Goal: Task Accomplishment & Management: Contribute content

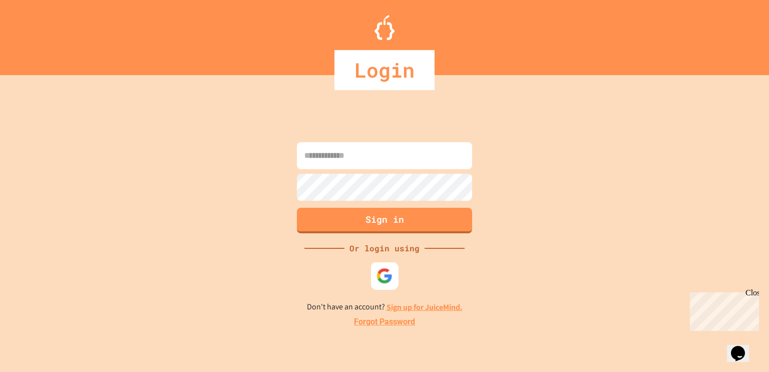
click at [378, 279] on img at bounding box center [385, 275] width 17 height 17
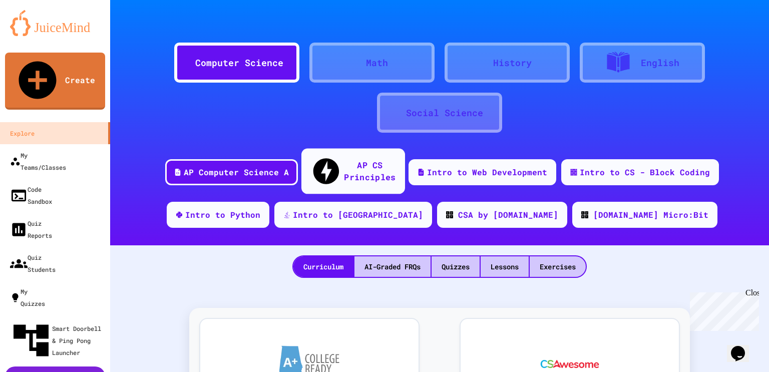
click at [344, 165] on div "AP CS Principles" at bounding box center [370, 171] width 52 height 25
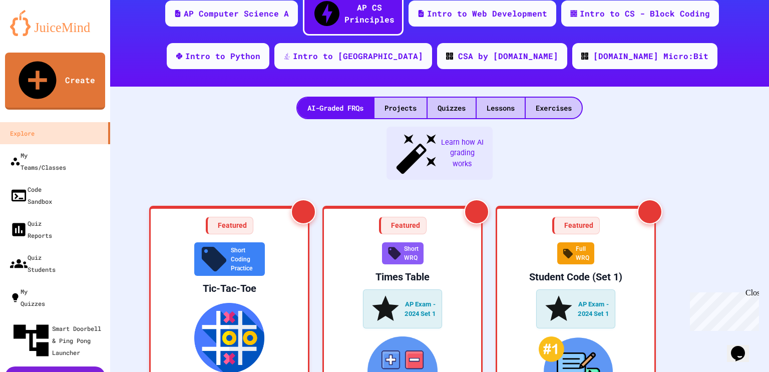
scroll to position [141, 0]
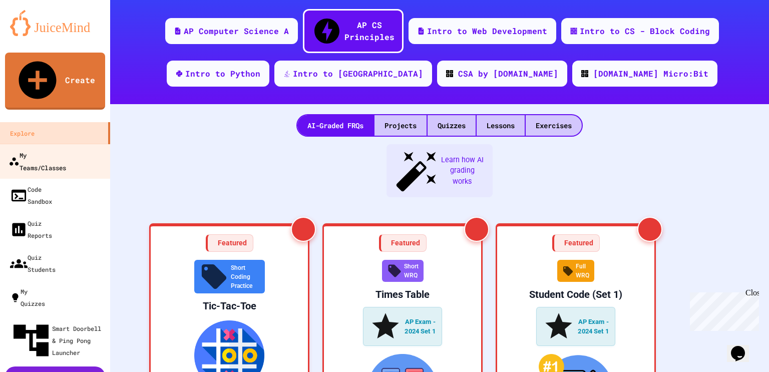
click at [66, 149] on div "My Teams/Classes" at bounding box center [38, 161] width 58 height 25
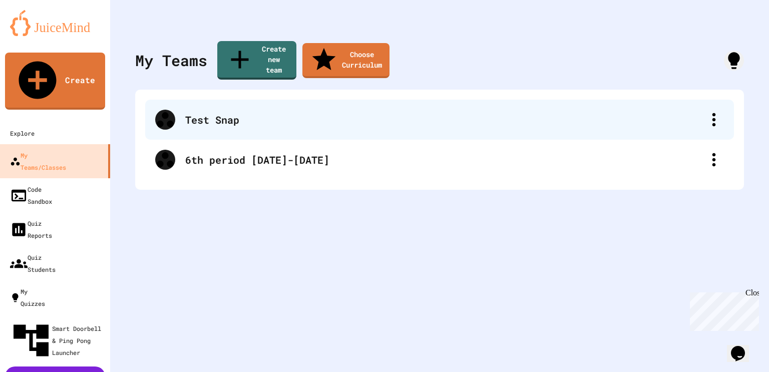
click at [426, 112] on div "Test Snap" at bounding box center [439, 120] width 589 height 40
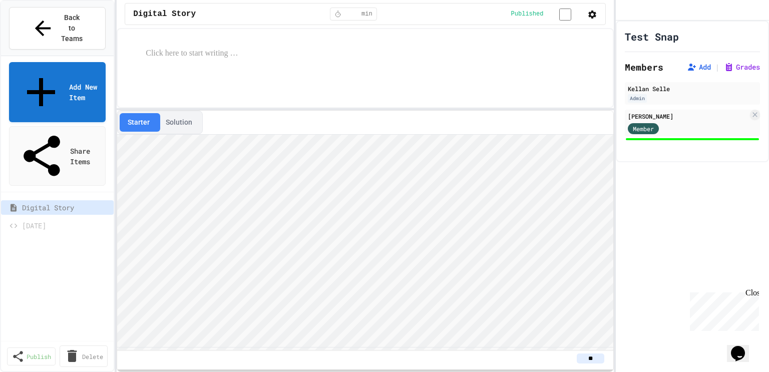
scroll to position [1, 0]
click at [57, 60] on link "Add New Item" at bounding box center [57, 91] width 95 height 63
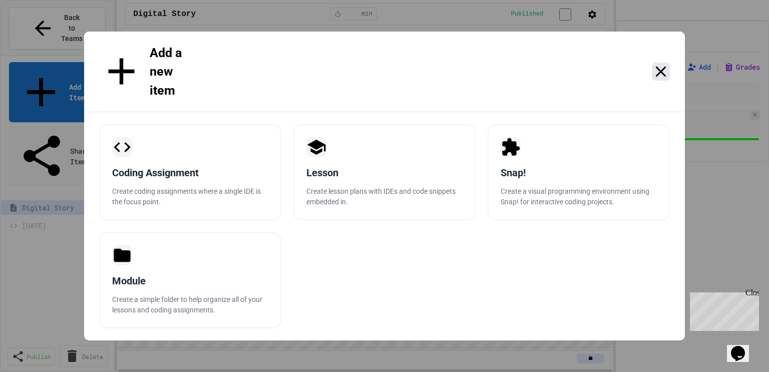
click at [661, 74] on icon at bounding box center [661, 72] width 18 height 18
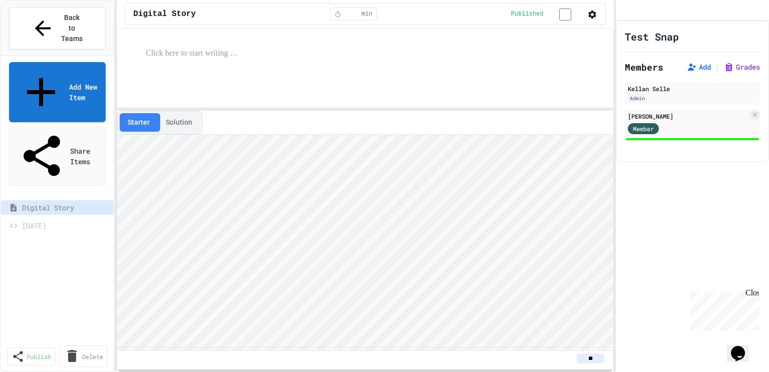
click at [694, 47] on icon "Assignment Settings" at bounding box center [690, 43] width 10 height 10
click at [75, 124] on link "Share Items" at bounding box center [58, 155] width 96 height 63
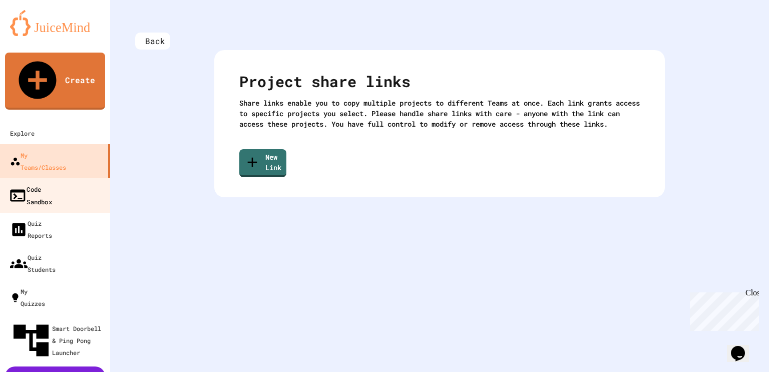
click at [75, 178] on link "Code Sandbox" at bounding box center [55, 195] width 114 height 35
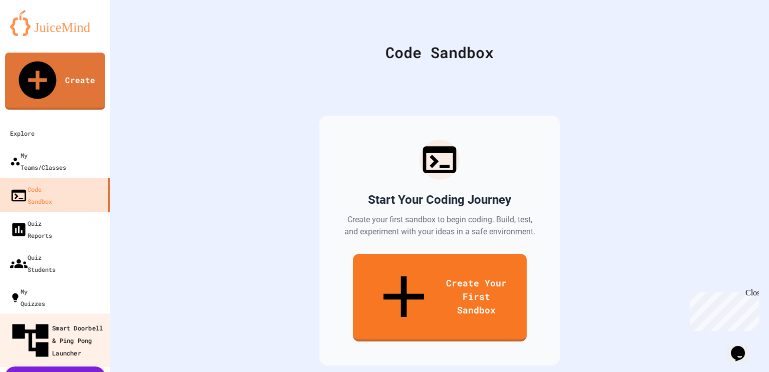
click at [90, 319] on div "Smart Doorbell & Ping Pong Launcher" at bounding box center [58, 341] width 99 height 44
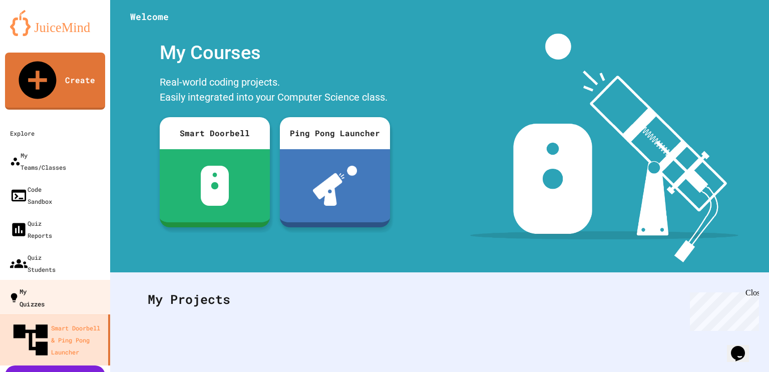
click at [92, 280] on link "My Quizzes" at bounding box center [55, 297] width 114 height 35
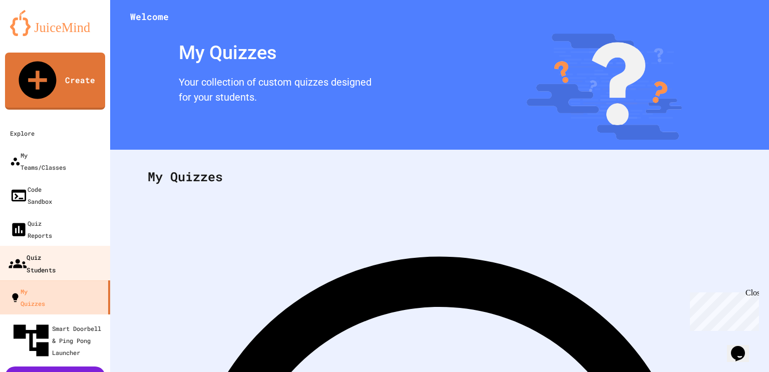
click at [92, 246] on link "Quiz Students" at bounding box center [55, 263] width 114 height 35
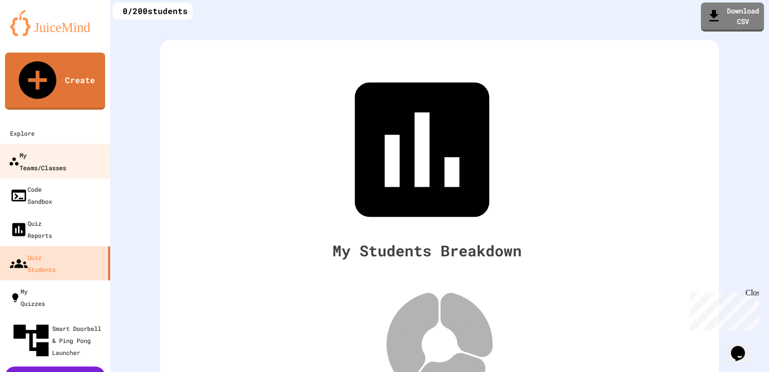
click at [53, 149] on div "My Teams/Classes" at bounding box center [38, 161] width 58 height 25
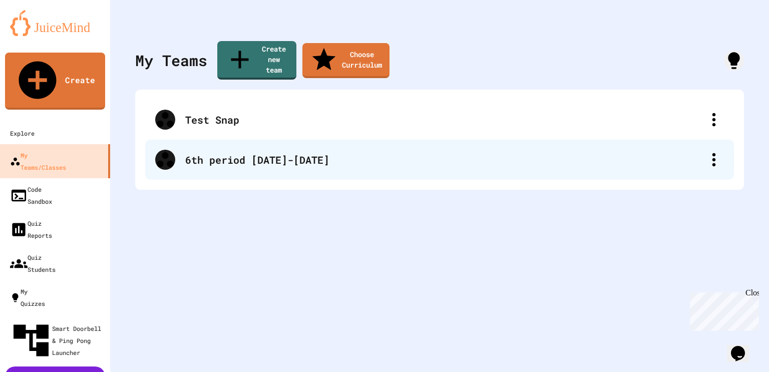
click at [194, 152] on div "6th period [DATE]-[DATE]" at bounding box center [444, 159] width 519 height 15
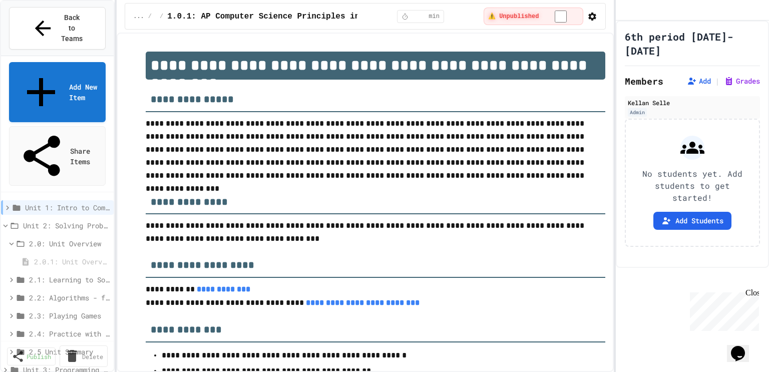
click at [589, 18] on icon "button" at bounding box center [593, 17] width 10 height 10
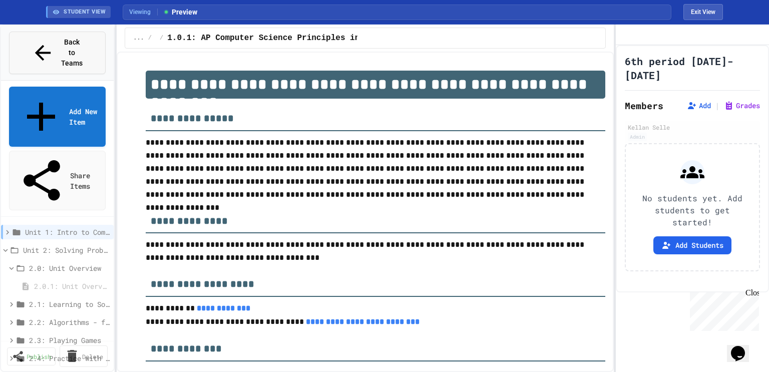
click at [55, 50] on button "Back to Teams" at bounding box center [57, 53] width 97 height 43
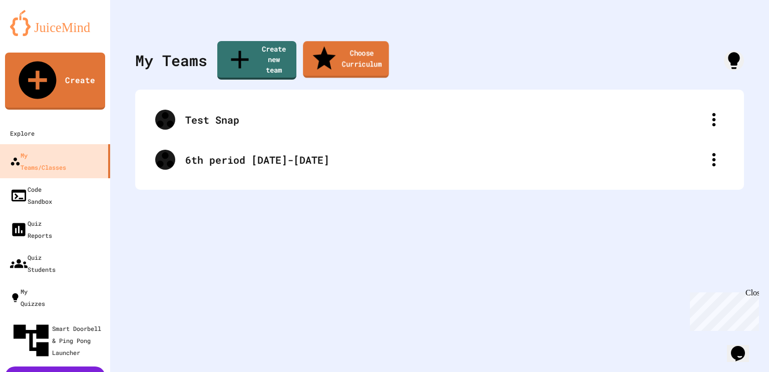
click at [389, 56] on link "Choose Curriculum" at bounding box center [346, 59] width 86 height 37
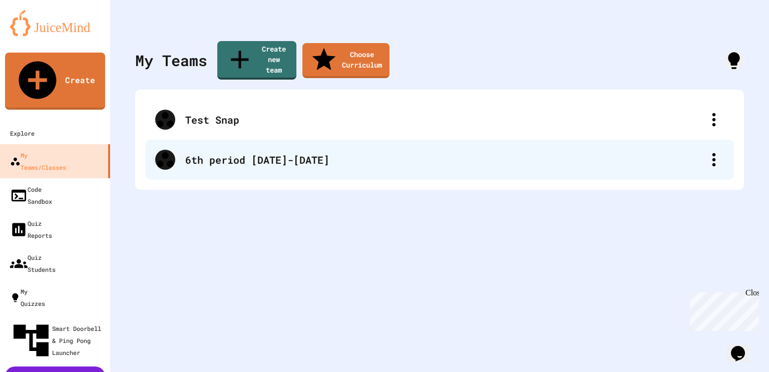
click at [279, 152] on div "6th period [DATE]-[DATE]" at bounding box center [444, 159] width 519 height 15
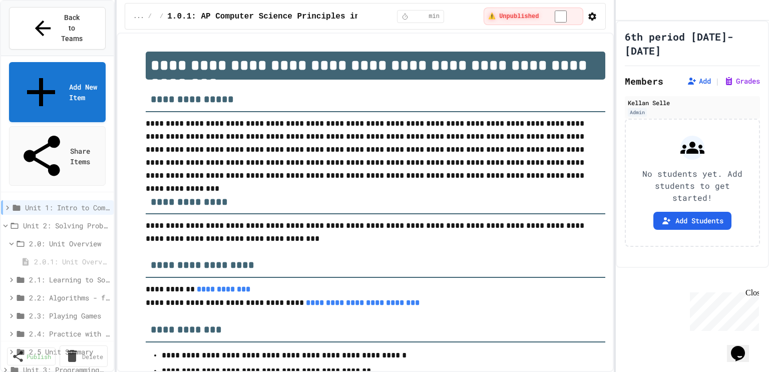
click at [68, 365] on span "Unit 3: Programming with Python" at bounding box center [64, 370] width 83 height 11
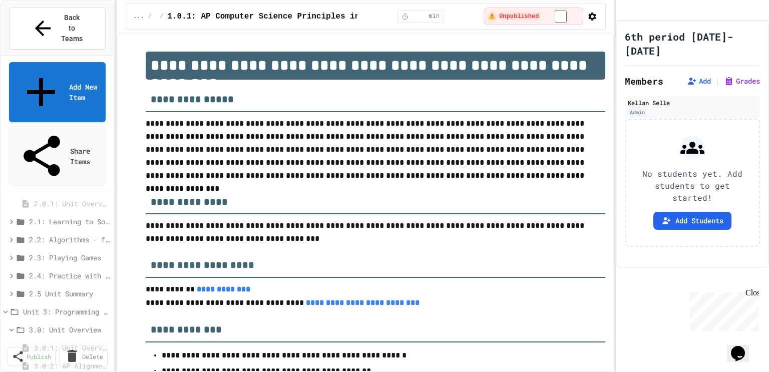
scroll to position [58, 0]
click at [64, 343] on span "3.0.1: Unit Overview" at bounding box center [69, 348] width 70 height 11
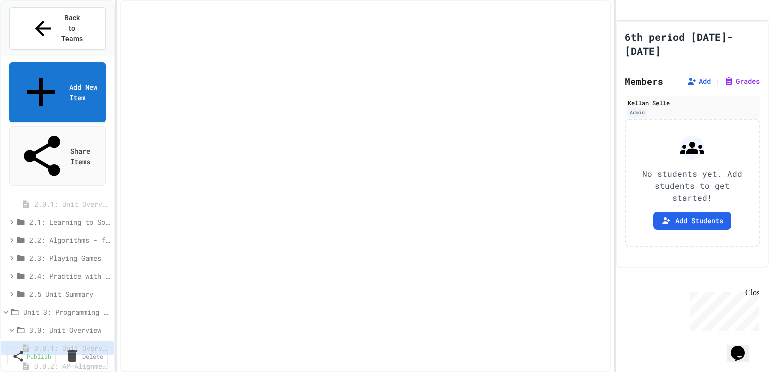
select select "***"
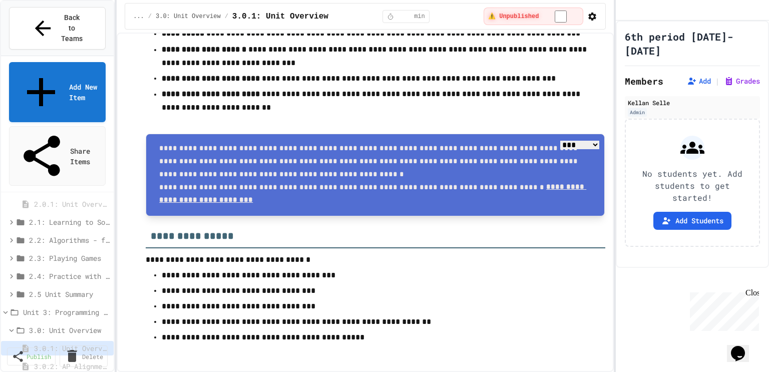
scroll to position [154, 0]
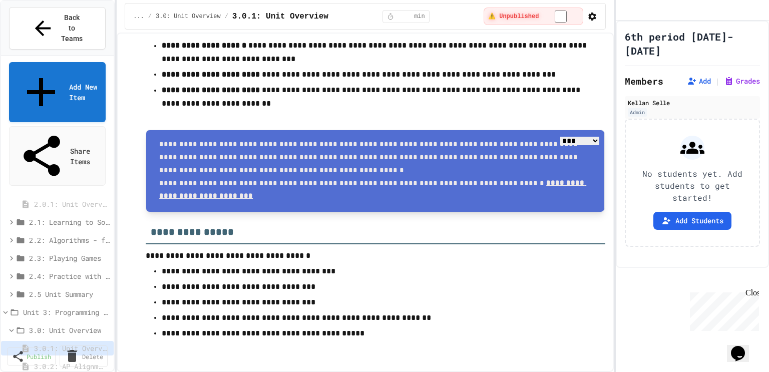
click at [50, 361] on span "3.0.2: AP Alignment" at bounding box center [69, 366] width 70 height 11
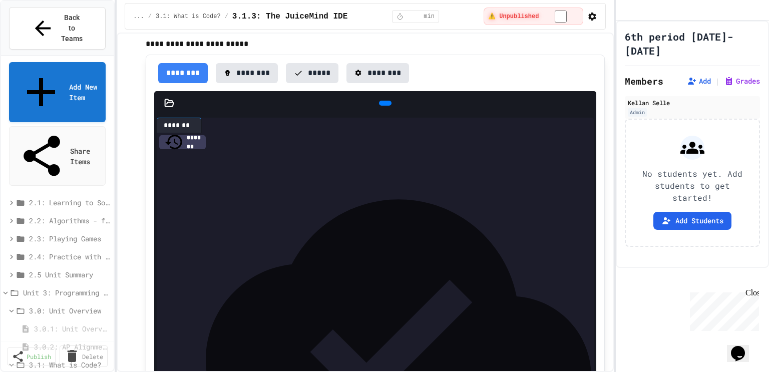
scroll to position [224, 0]
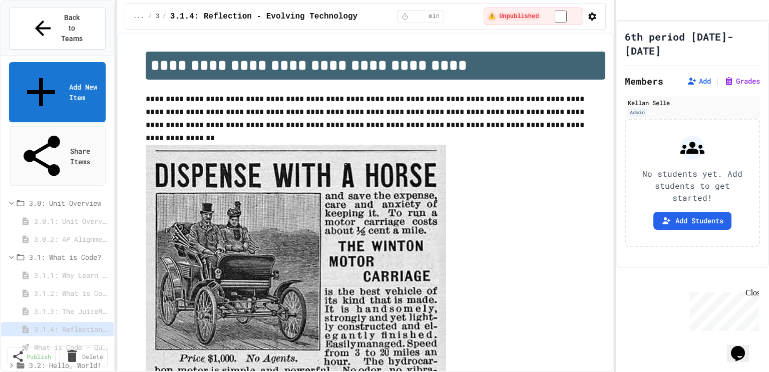
scroll to position [191, 0]
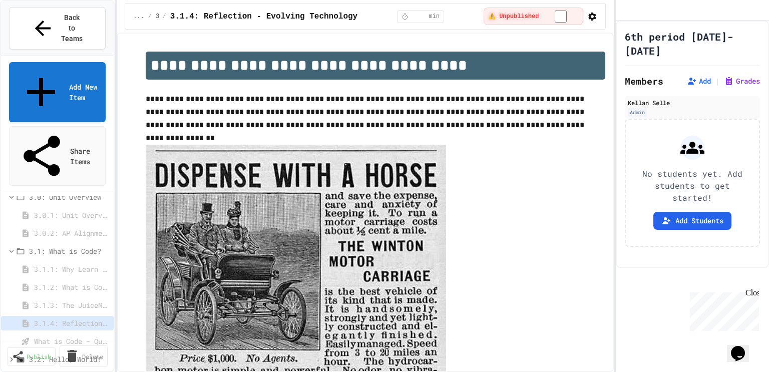
click at [64, 354] on span "3.2: Hello, World!" at bounding box center [67, 359] width 77 height 11
click at [68, 372] on span "3.2.1: Hello, World!" at bounding box center [69, 377] width 70 height 11
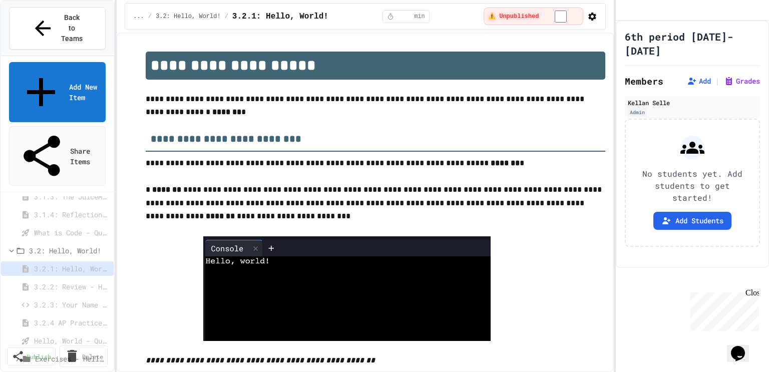
click at [58, 354] on span "Exercises - Hello World!" at bounding box center [70, 359] width 71 height 11
click at [68, 372] on span "#1 - Fix the Code (Easy)" at bounding box center [72, 377] width 64 height 11
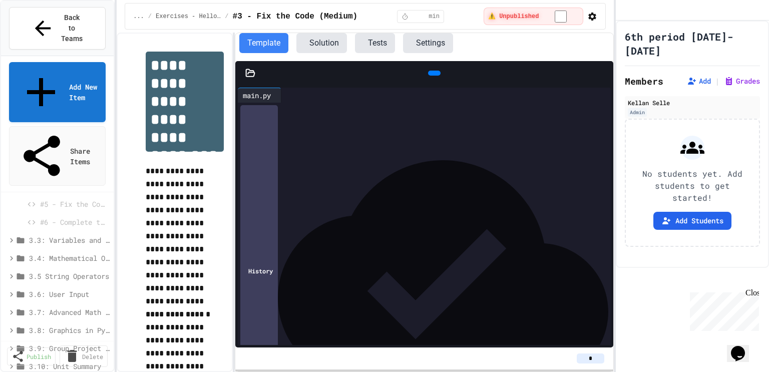
scroll to position [557, 0]
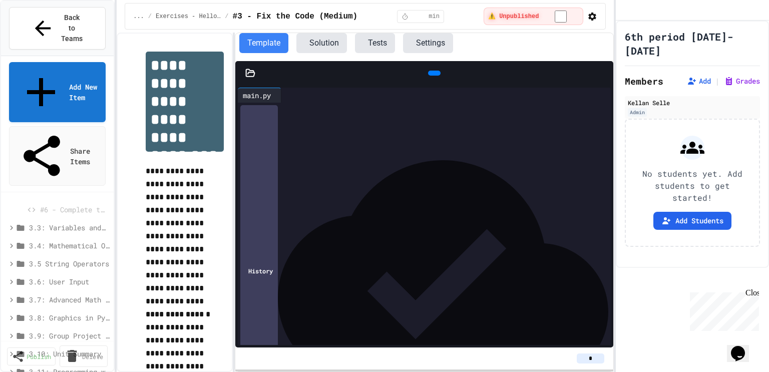
click at [67, 222] on span "3.3: Variables and Data Types" at bounding box center [67, 227] width 77 height 11
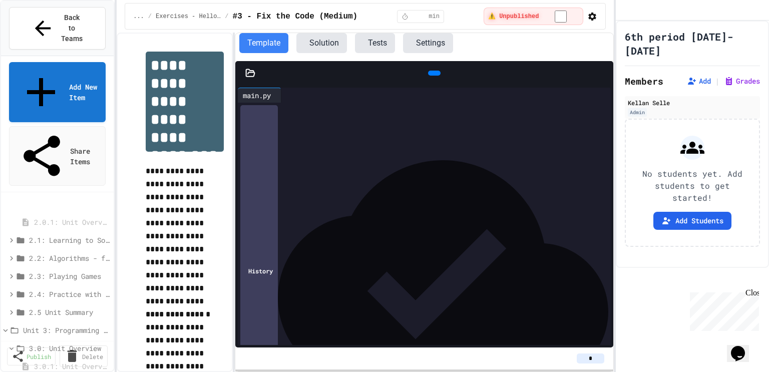
scroll to position [0, 0]
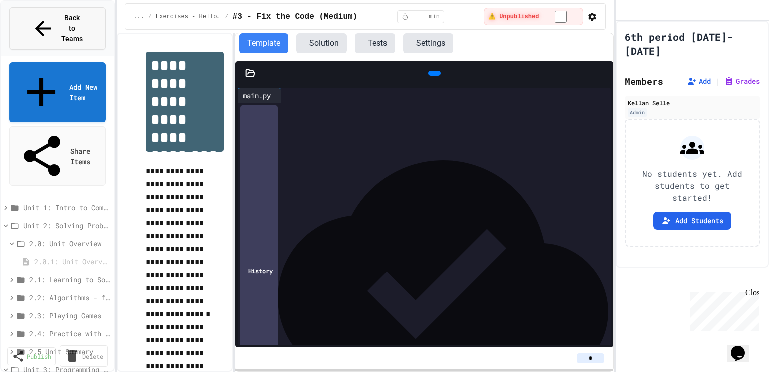
click at [68, 26] on button "Back to Teams" at bounding box center [57, 28] width 97 height 43
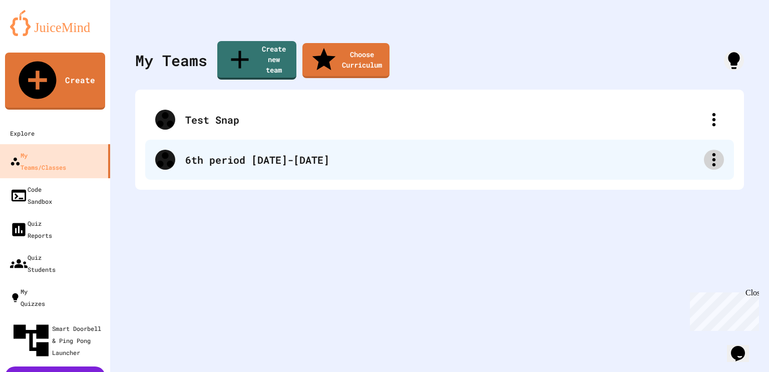
click at [723, 150] on div at bounding box center [714, 160] width 20 height 20
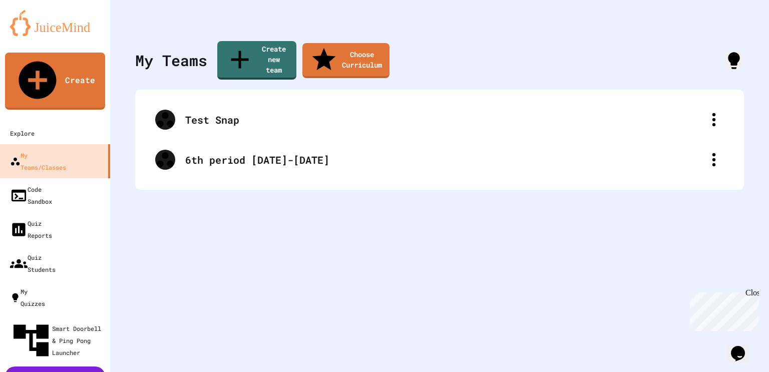
click at [528, 372] on div at bounding box center [384, 373] width 769 height 0
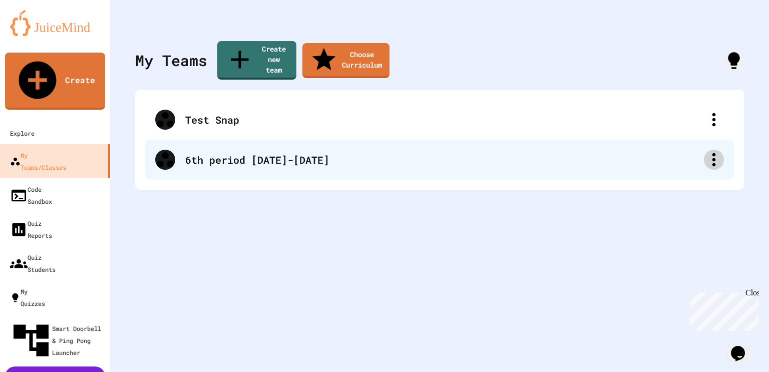
click at [714, 150] on div at bounding box center [714, 160] width 20 height 20
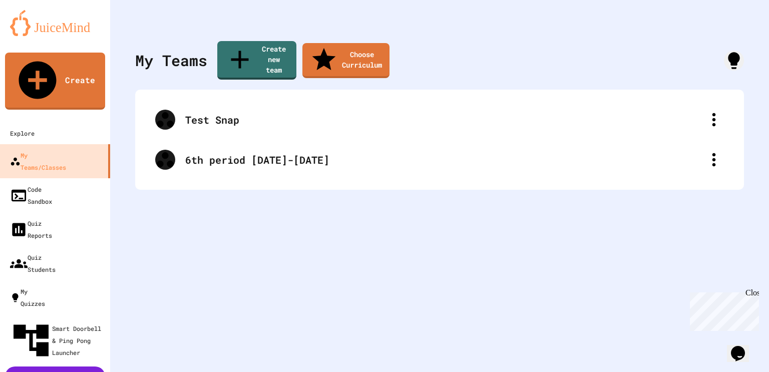
type input "**********"
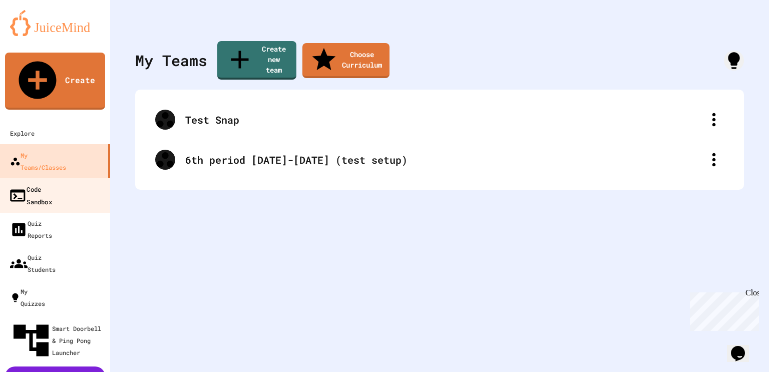
click at [46, 183] on div "Code Sandbox" at bounding box center [31, 195] width 44 height 25
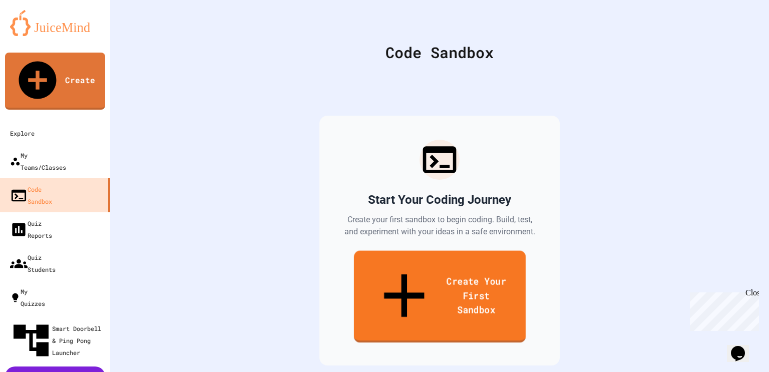
click at [426, 267] on link "Create Your First Sandbox" at bounding box center [440, 297] width 172 height 92
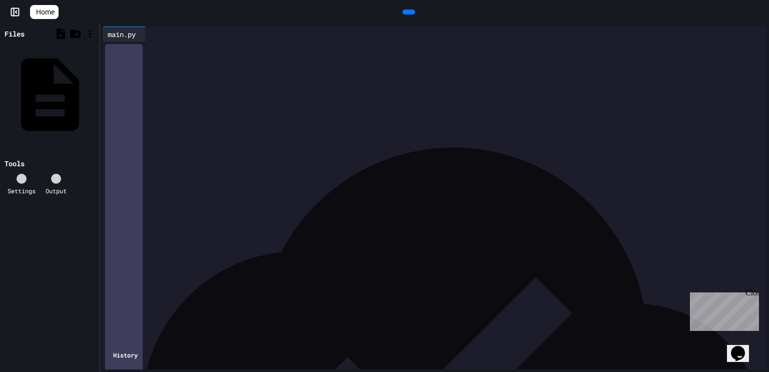
click at [172, 126] on div "**********" at bounding box center [442, 84] width 649 height 84
click at [412, 15] on icon at bounding box center [415, 18] width 6 height 7
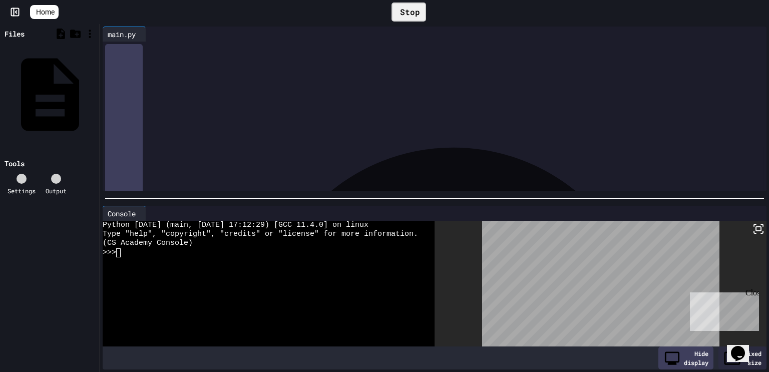
click at [213, 79] on div "**** * ** * ** * ** * ** *" at bounding box center [443, 79] width 647 height 10
click at [123, 79] on span "****" at bounding box center [128, 78] width 11 height 7
click at [410, 18] on div "Stop" at bounding box center [409, 12] width 35 height 19
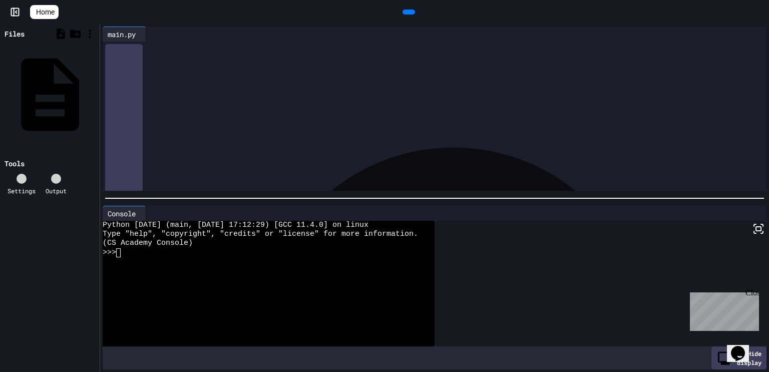
click at [412, 15] on icon at bounding box center [415, 18] width 6 height 7
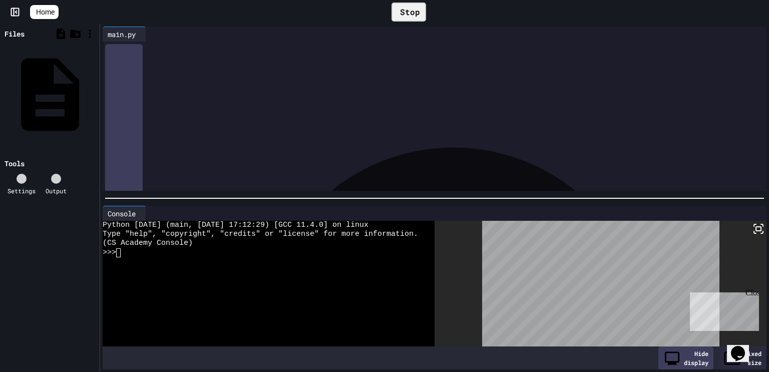
click at [227, 129] on div "**********" at bounding box center [443, 129] width 647 height 10
click at [418, 14] on div "Stop" at bounding box center [409, 12] width 35 height 19
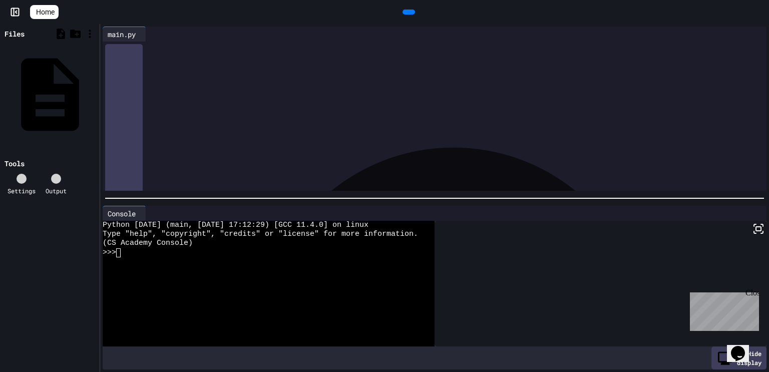
click at [408, 12] on icon at bounding box center [408, 12] width 0 height 0
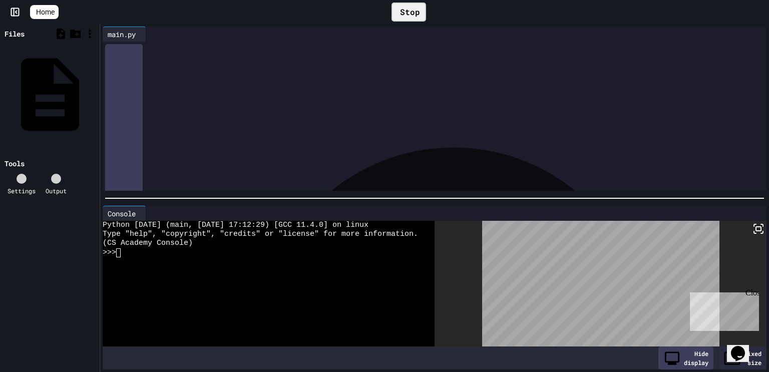
click at [121, 107] on div "**********" at bounding box center [443, 109] width 647 height 10
click at [412, 10] on div "Stop" at bounding box center [409, 12] width 35 height 19
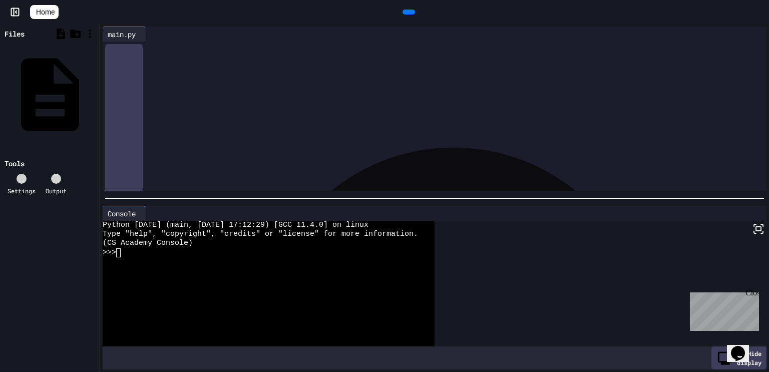
click at [408, 12] on icon at bounding box center [408, 12] width 0 height 0
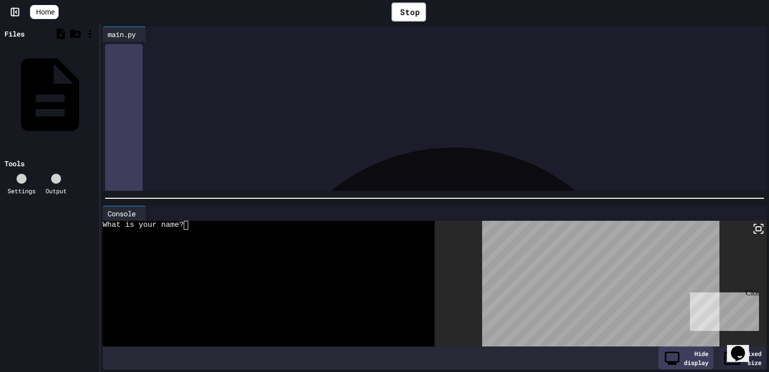
click at [122, 48] on div "**********" at bounding box center [443, 49] width 647 height 10
click at [417, 14] on div "Stop" at bounding box center [409, 12] width 35 height 19
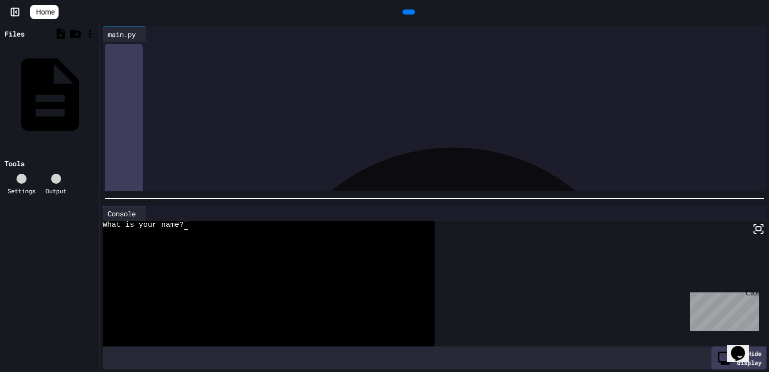
click at [408, 12] on icon at bounding box center [408, 12] width 0 height 0
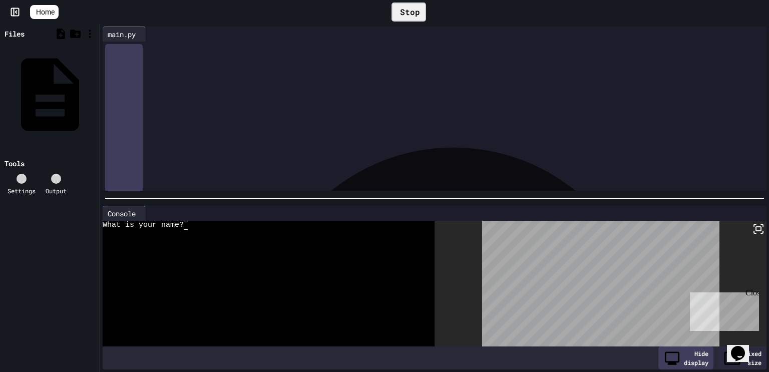
click at [409, 17] on div "Stop" at bounding box center [409, 12] width 35 height 19
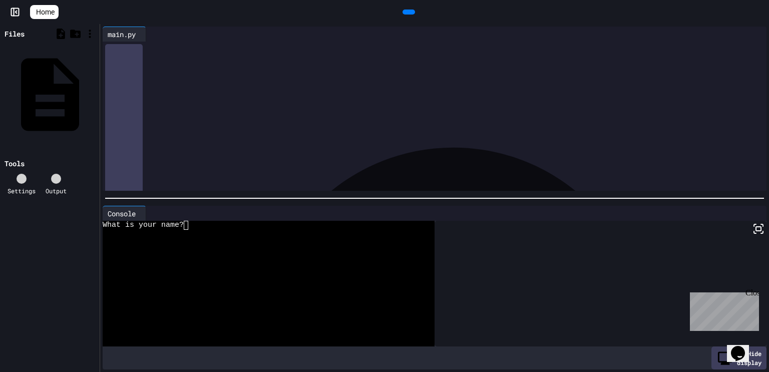
click at [53, 14] on span "Home" at bounding box center [45, 12] width 19 height 10
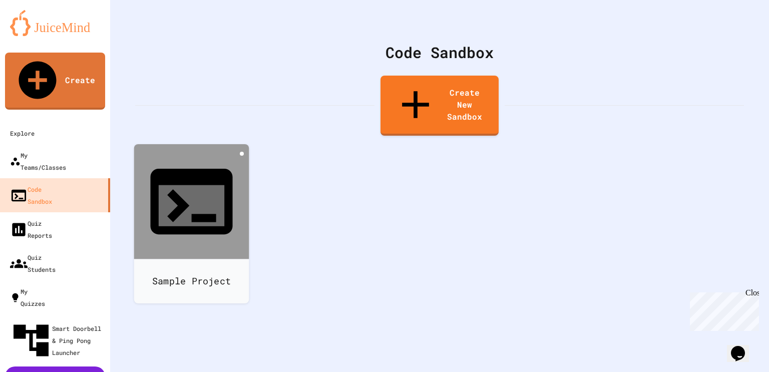
click at [242, 154] on icon at bounding box center [242, 154] width 0 height 0
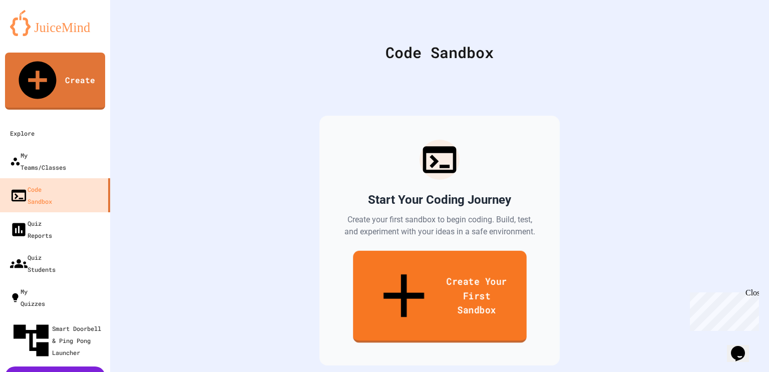
click at [413, 271] on link "Create Your First Sandbox" at bounding box center [440, 297] width 174 height 92
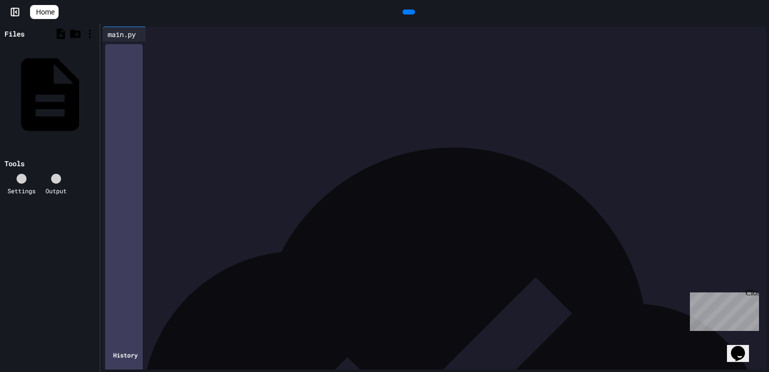
click at [146, 49] on div at bounding box center [442, 49] width 649 height 10
click at [412, 15] on icon at bounding box center [415, 18] width 6 height 7
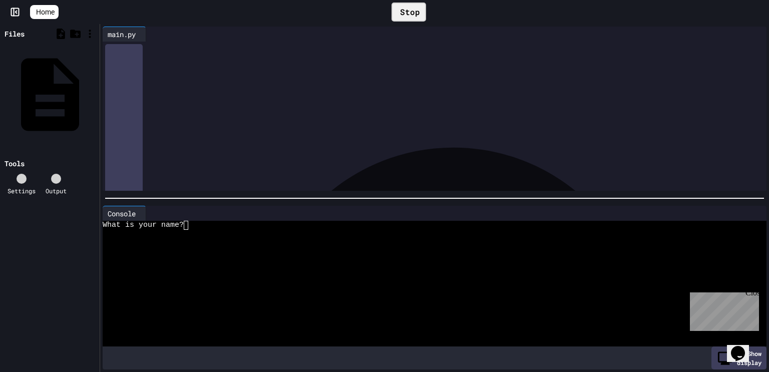
click at [200, 228] on div "What is your name?" at bounding box center [430, 225] width 654 height 9
type textarea "*"
click at [269, 57] on div "**********" at bounding box center [442, 59] width 649 height 10
click at [55, 15] on span "Home" at bounding box center [45, 12] width 19 height 10
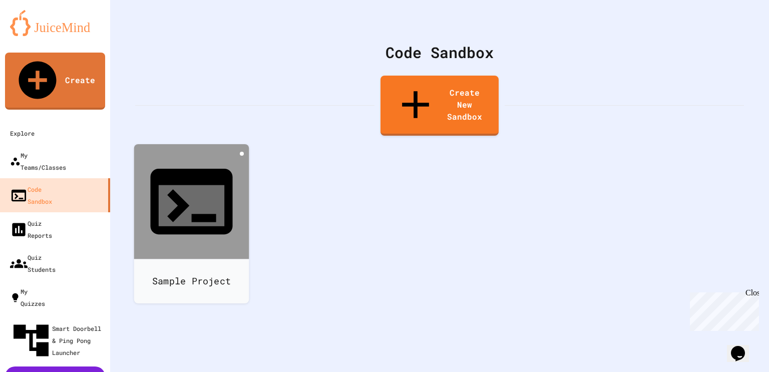
click at [242, 154] on icon at bounding box center [242, 154] width 0 height 0
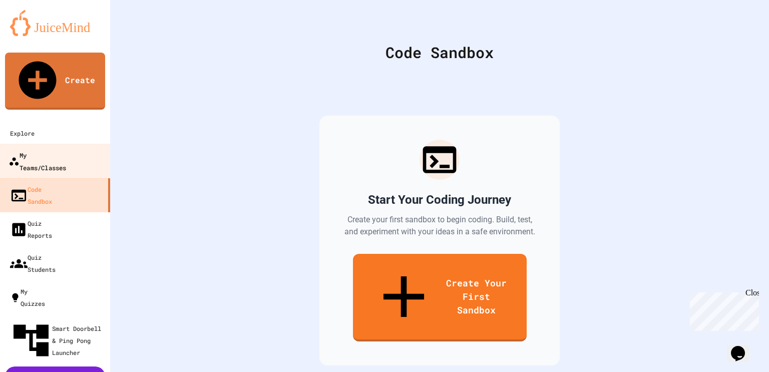
click at [66, 149] on div "My Teams/Classes" at bounding box center [38, 161] width 58 height 25
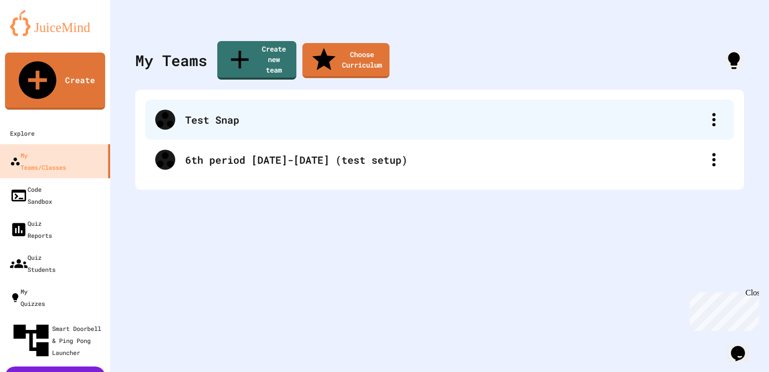
click at [213, 100] on div "Test Snap" at bounding box center [439, 120] width 589 height 40
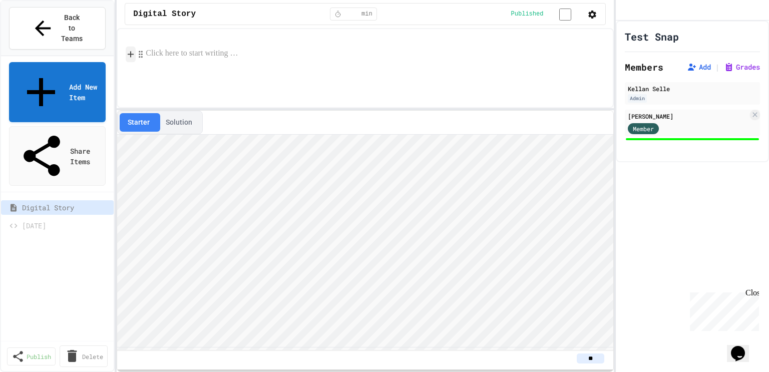
click at [132, 55] on icon at bounding box center [130, 54] width 9 height 10
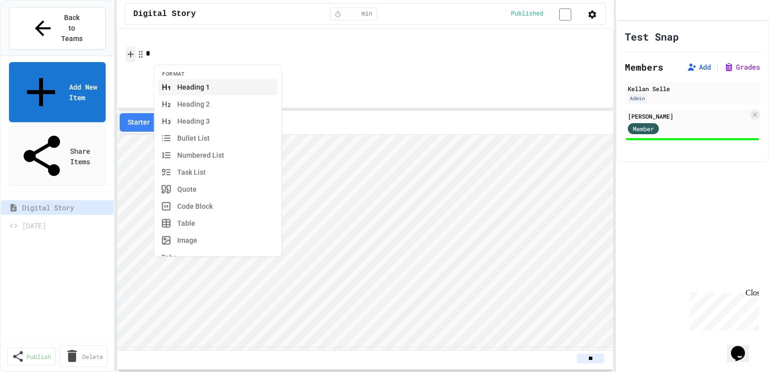
click at [132, 55] on icon at bounding box center [130, 54] width 9 height 10
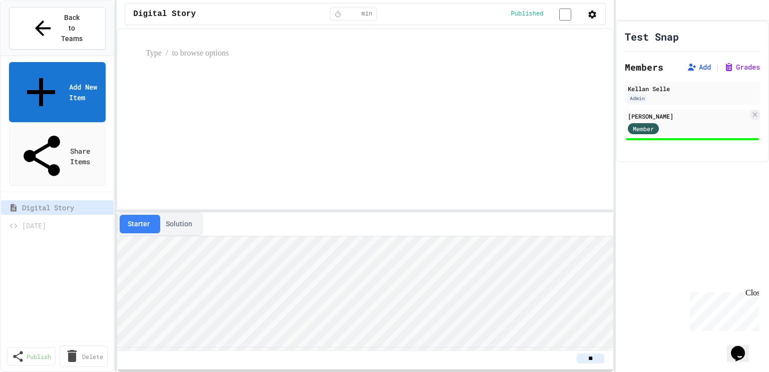
click at [284, 210] on div "Starter Solution **" at bounding box center [365, 200] width 497 height 344
click at [142, 55] on circle "button" at bounding box center [142, 54] width 1 height 1
click at [132, 55] on icon at bounding box center [130, 54] width 9 height 10
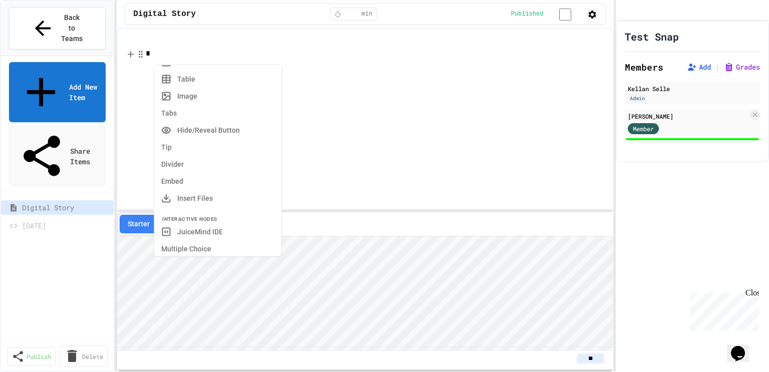
scroll to position [145, 0]
click at [196, 194] on button "Insert Files" at bounding box center [217, 197] width 119 height 16
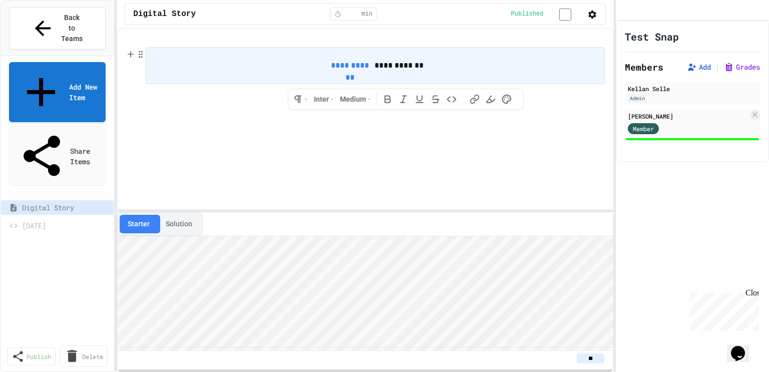
click at [346, 69] on span "**********" at bounding box center [350, 66] width 44 height 12
click at [0, 0] on input "**********" at bounding box center [0, 0] width 0 height 0
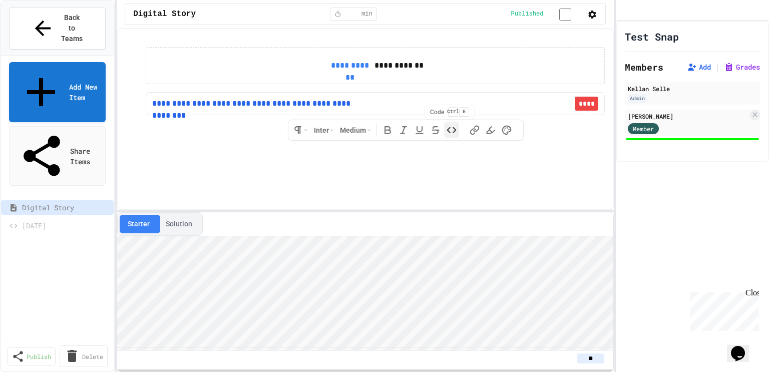
click at [449, 131] on icon at bounding box center [452, 130] width 10 height 10
click at [367, 105] on div "**********" at bounding box center [375, 103] width 459 height 23
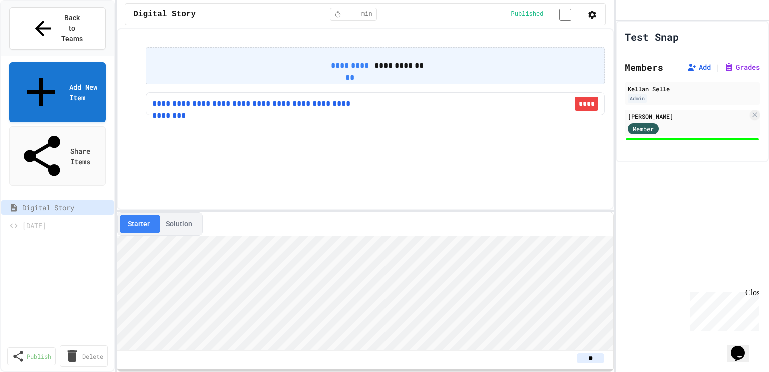
drag, startPoint x: 276, startPoint y: 107, endPoint x: 335, endPoint y: 76, distance: 65.9
click at [335, 76] on div "**********" at bounding box center [375, 81] width 459 height 68
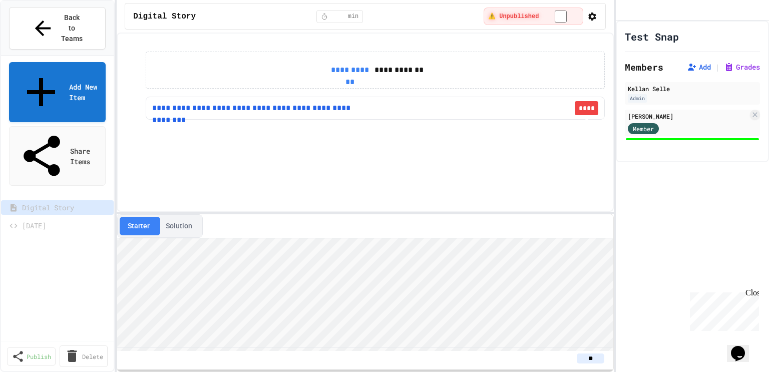
click at [589, 17] on icon "button" at bounding box center [593, 17] width 8 height 8
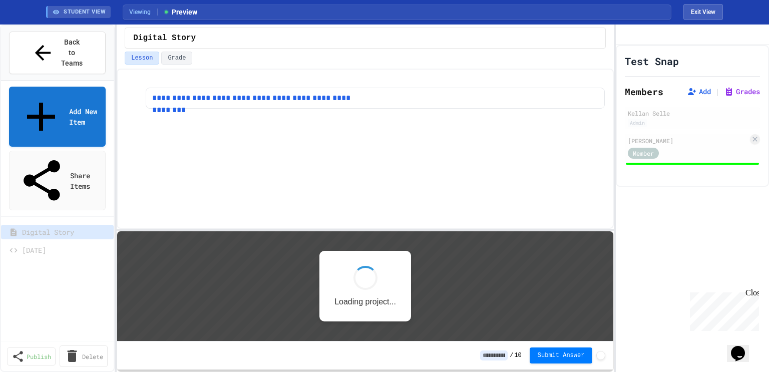
scroll to position [0, 0]
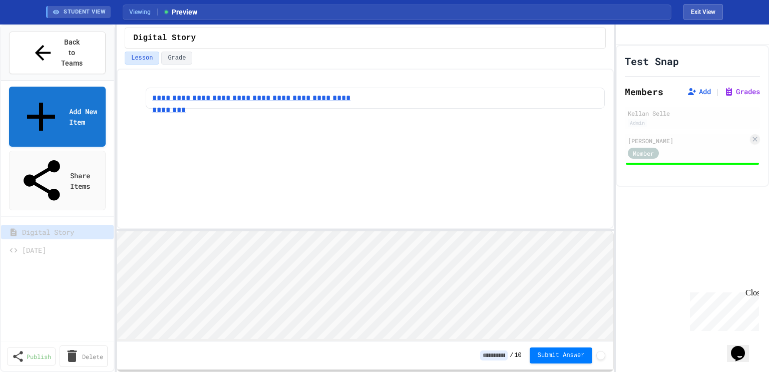
click at [334, 95] on link "**********" at bounding box center [257, 98] width 211 height 12
click at [77, 48] on button "Back to Teams" at bounding box center [57, 53] width 97 height 43
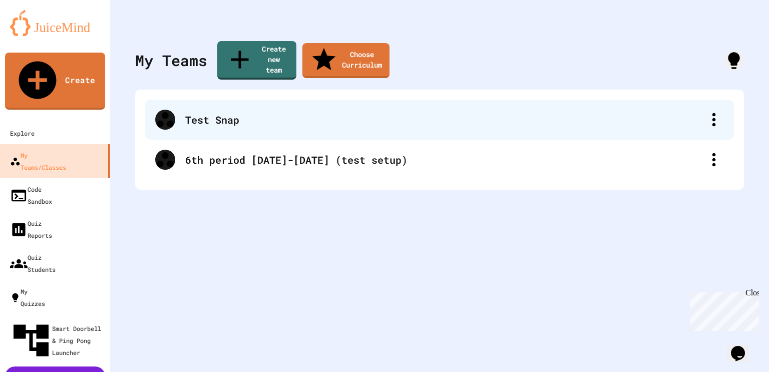
click at [244, 100] on div "Test Snap" at bounding box center [439, 120] width 589 height 40
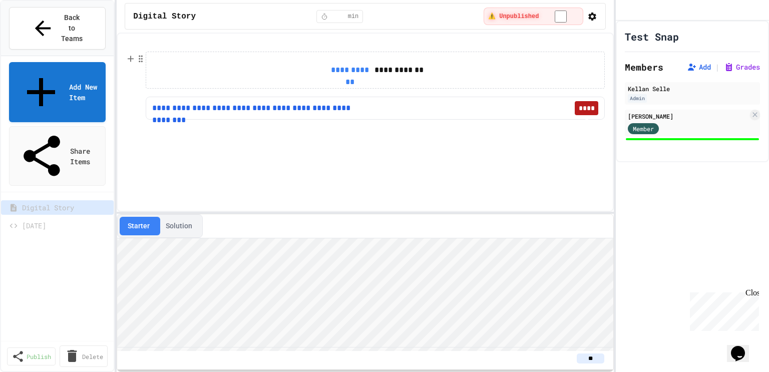
click at [585, 106] on button "******" at bounding box center [587, 108] width 24 height 14
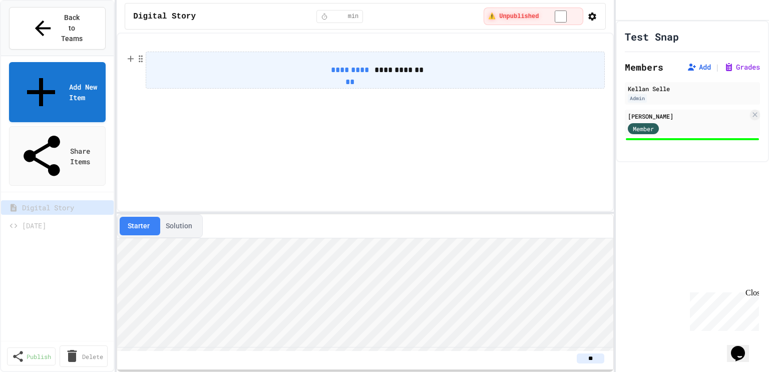
click at [359, 67] on span "**********" at bounding box center [350, 70] width 44 height 12
click at [0, 0] on input "**********" at bounding box center [0, 0] width 0 height 0
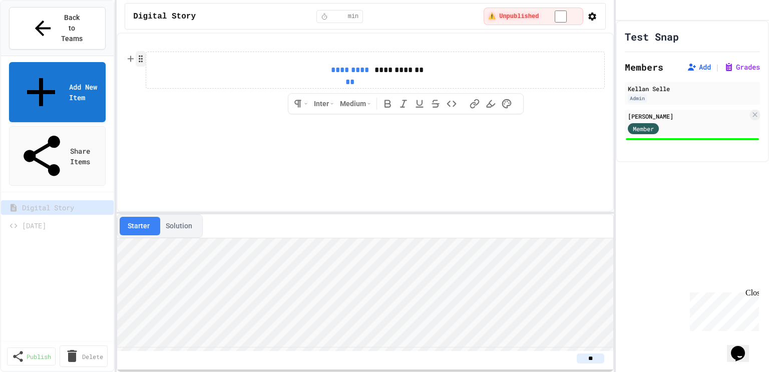
click at [142, 61] on circle "button" at bounding box center [142, 61] width 1 height 1
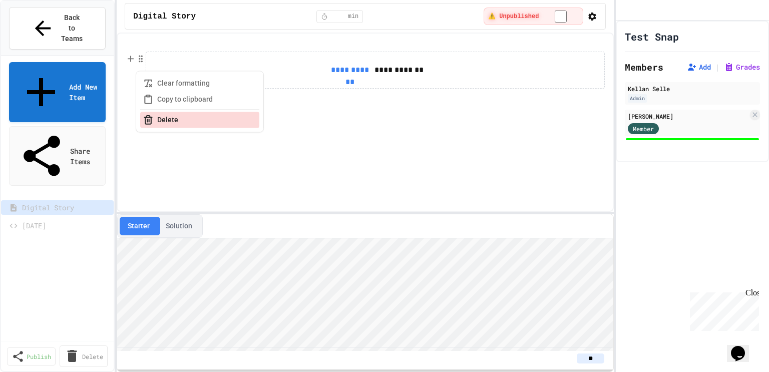
click at [166, 117] on button "Delete" at bounding box center [199, 120] width 119 height 16
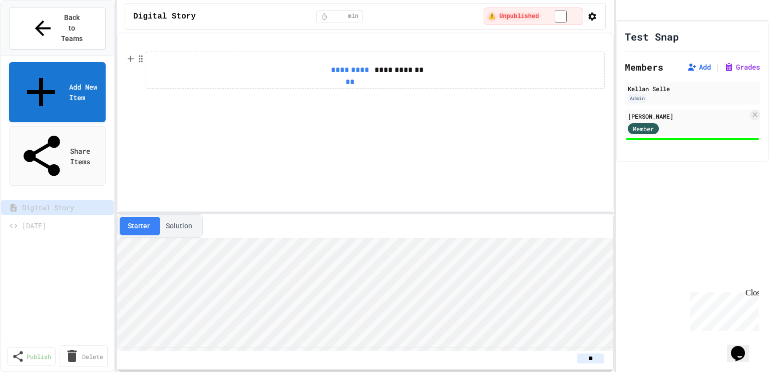
click at [131, 56] on icon at bounding box center [131, 59] width 0 height 6
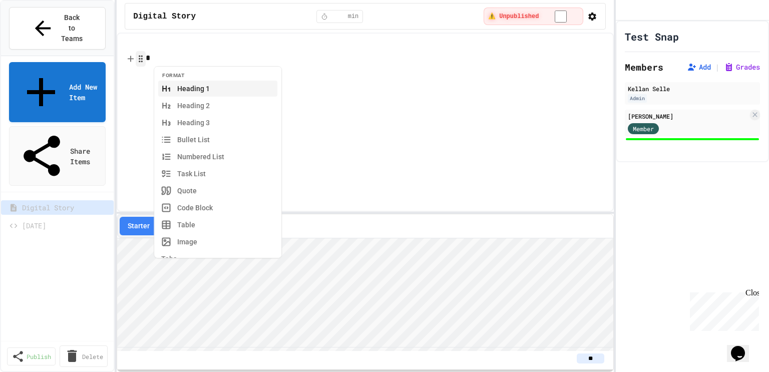
click at [140, 57] on icon "button" at bounding box center [140, 59] width 9 height 10
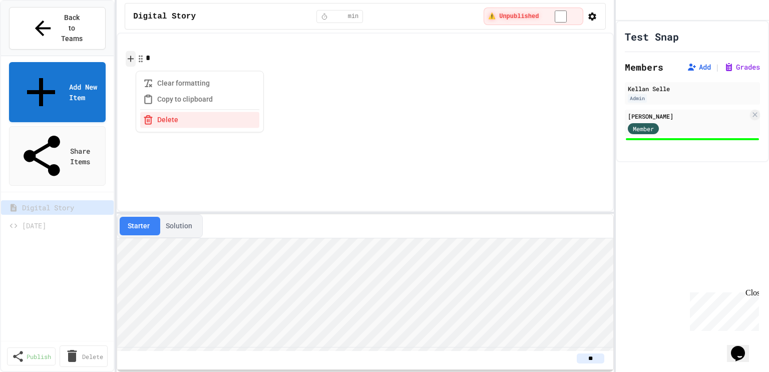
click at [130, 59] on icon at bounding box center [131, 59] width 6 height 0
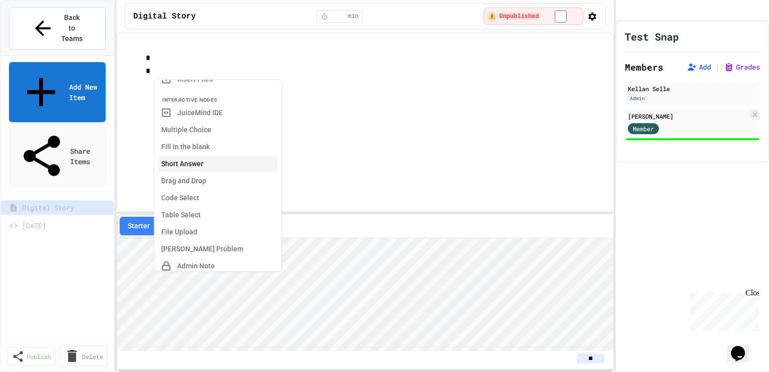
scroll to position [285, 0]
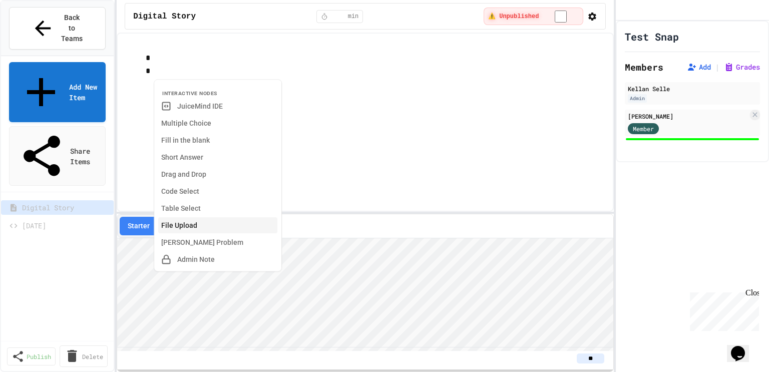
click at [191, 224] on button "File Upload" at bounding box center [217, 226] width 119 height 16
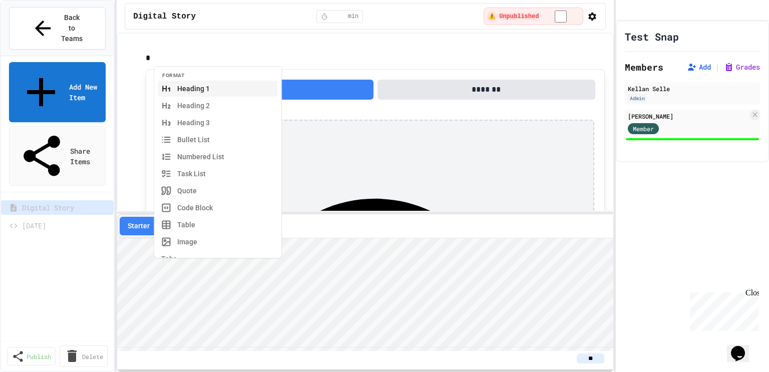
click at [356, 42] on div "**********" at bounding box center [365, 343] width 479 height 603
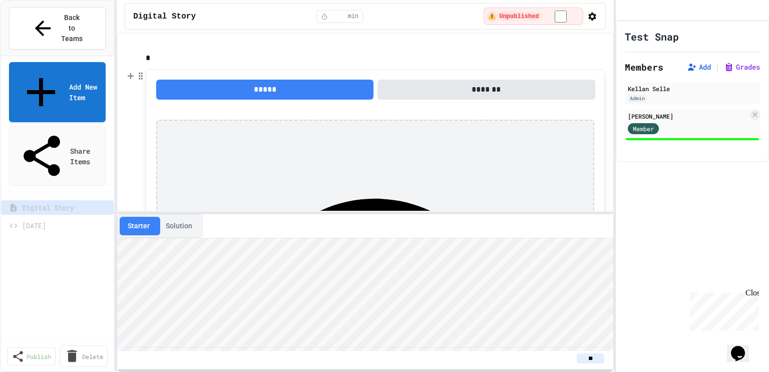
click at [332, 95] on button "*****" at bounding box center [264, 90] width 217 height 20
click at [277, 93] on button "*****" at bounding box center [264, 90] width 217 height 20
click at [331, 57] on p "*" at bounding box center [376, 59] width 460 height 14
click at [139, 76] on circle "button" at bounding box center [139, 76] width 1 height 1
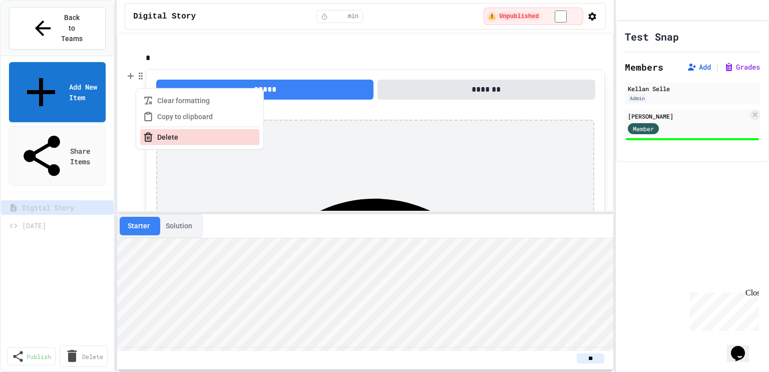
click at [168, 134] on button "Delete" at bounding box center [199, 137] width 119 height 16
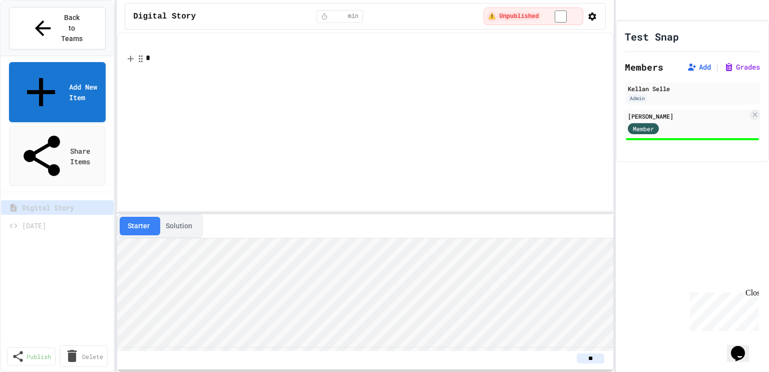
click at [156, 65] on p at bounding box center [375, 71] width 459 height 13
click at [155, 55] on p "*" at bounding box center [376, 58] width 460 height 13
click at [201, 57] on p at bounding box center [376, 58] width 460 height 13
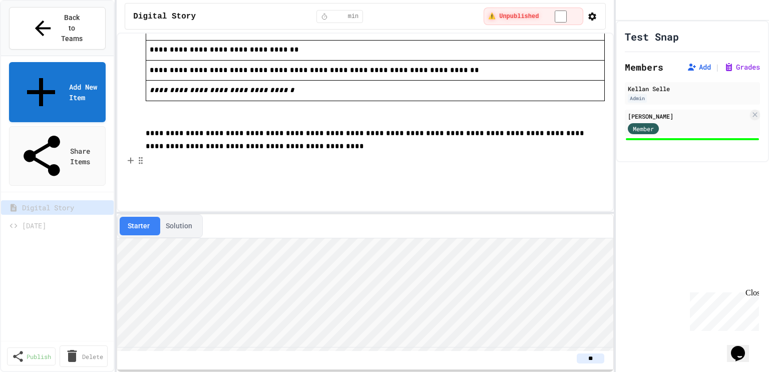
scroll to position [132, 0]
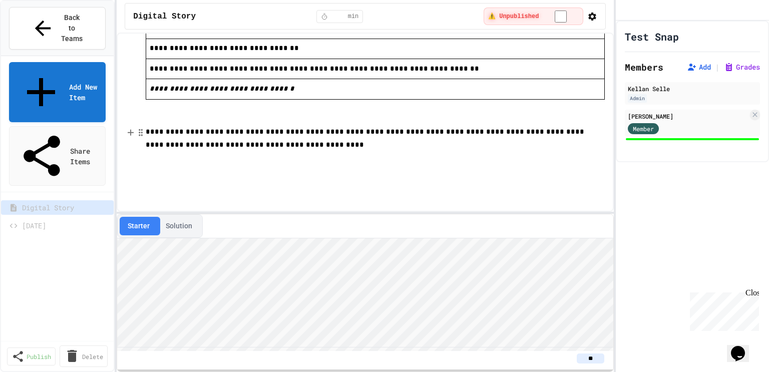
click at [149, 133] on span "**********" at bounding box center [366, 138] width 441 height 20
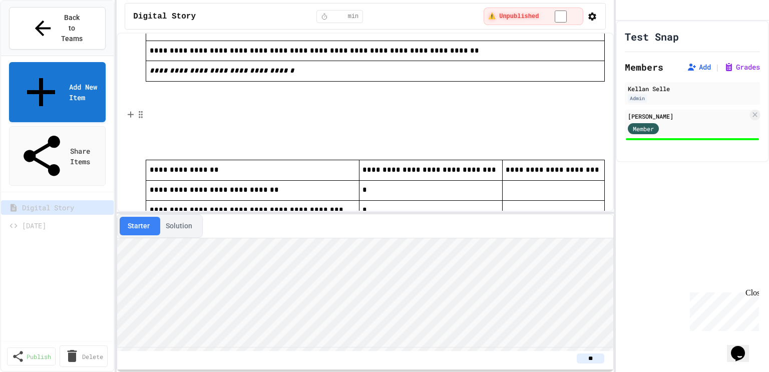
scroll to position [150, 0]
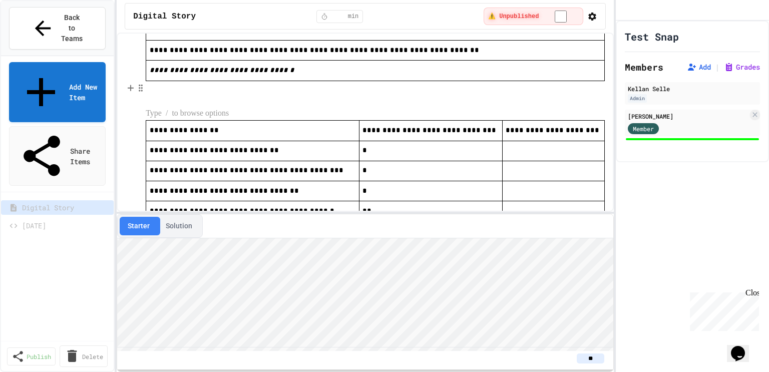
click at [200, 17] on div "Digital Story * min ⚠️ Unpublished" at bounding box center [365, 16] width 481 height 27
click at [183, 14] on span "Digital Story" at bounding box center [164, 17] width 63 height 12
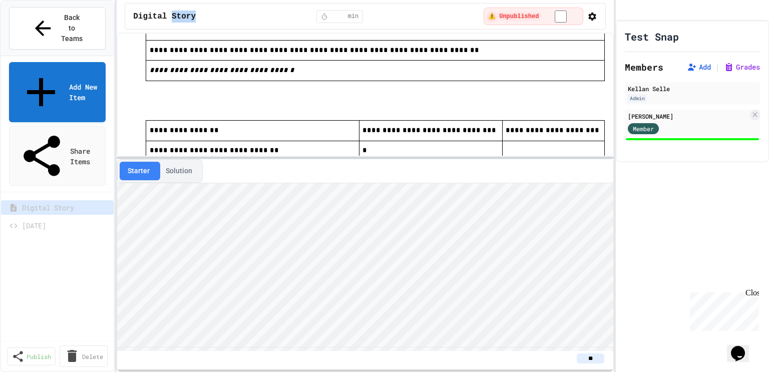
click at [230, 157] on div at bounding box center [365, 158] width 497 height 2
click at [593, 14] on icon "button" at bounding box center [593, 17] width 8 height 8
click at [591, 16] on icon "button" at bounding box center [593, 17] width 10 height 10
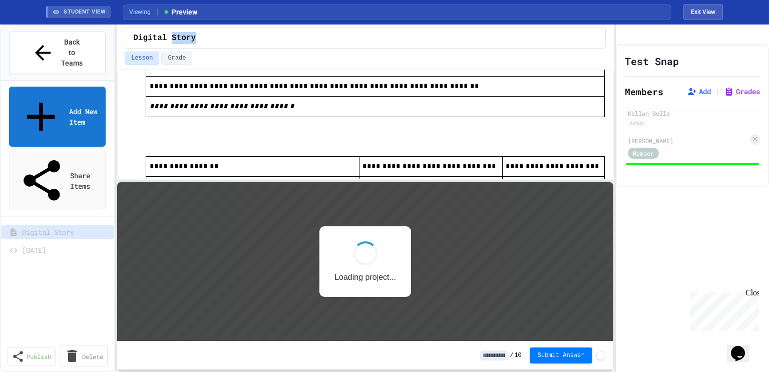
scroll to position [0, 0]
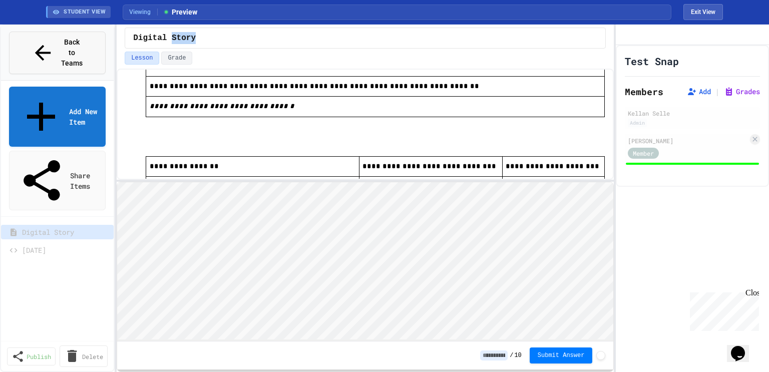
click at [77, 44] on span "Back to Teams" at bounding box center [73, 53] width 24 height 32
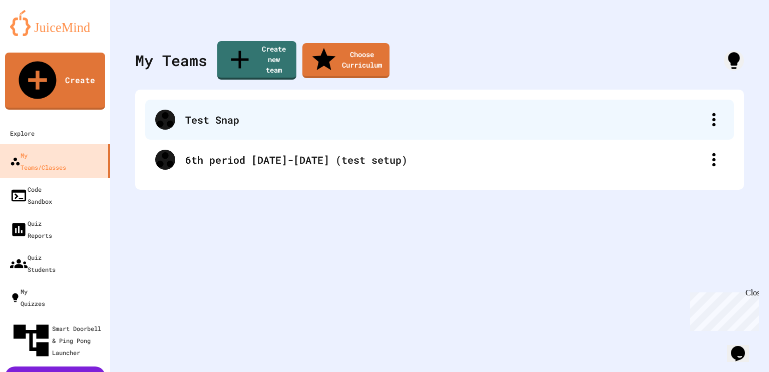
click at [208, 112] on div "Test Snap" at bounding box center [439, 120] width 589 height 40
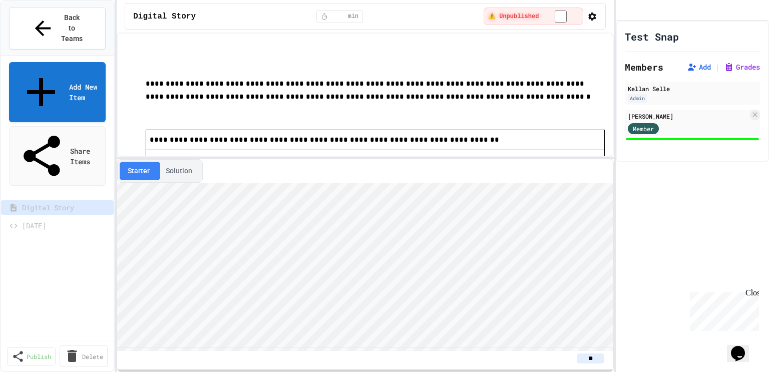
click at [594, 19] on icon "button" at bounding box center [593, 17] width 10 height 10
click at [194, 372] on div at bounding box center [384, 373] width 769 height 0
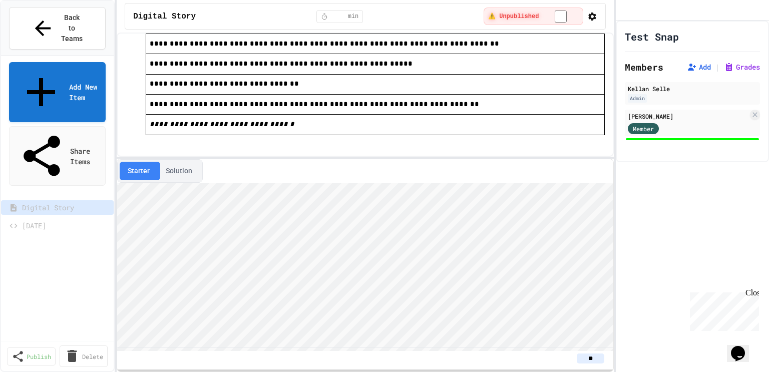
scroll to position [100, 0]
